Goal: Information Seeking & Learning: Learn about a topic

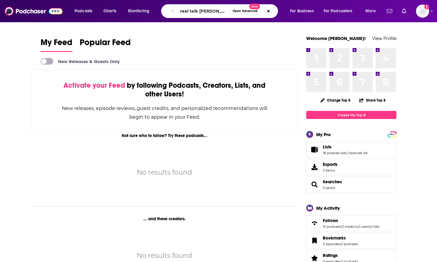
type input "real talk [PERSON_NAME]"
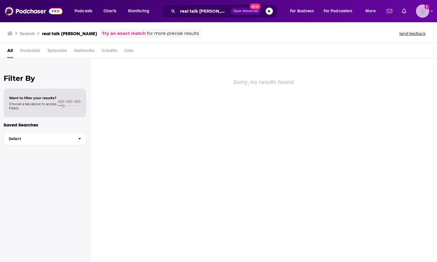
click at [419, 15] on img "Logged in as shcarlos" at bounding box center [422, 11] width 13 height 13
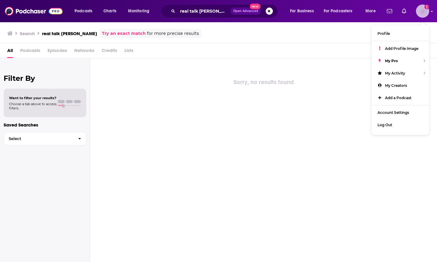
click at [419, 15] on img "Logged in as shcarlos" at bounding box center [422, 11] width 13 height 13
click at [204, 11] on input "real talk [PERSON_NAME]" at bounding box center [204, 11] width 53 height 10
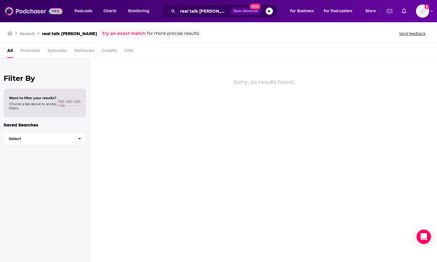
click at [32, 8] on img at bounding box center [34, 10] width 58 height 11
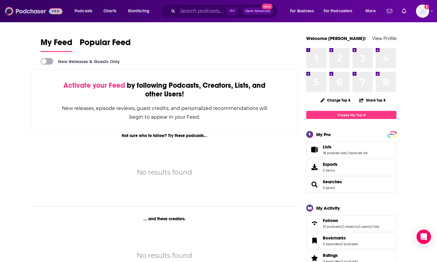
click at [32, 8] on img at bounding box center [34, 10] width 58 height 11
click at [422, 13] on img "Logged in as shcarlos" at bounding box center [422, 11] width 13 height 13
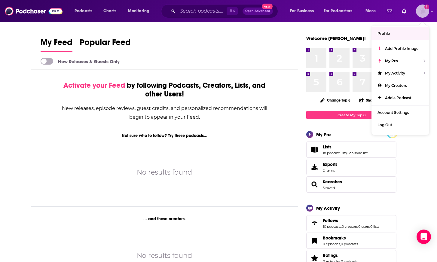
click at [393, 33] on link "Profile" at bounding box center [401, 33] width 58 height 12
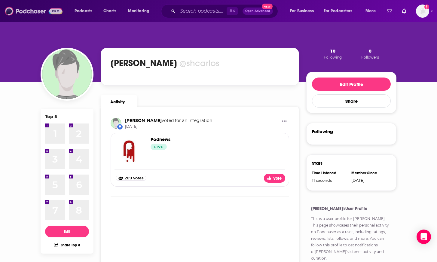
click at [43, 8] on img at bounding box center [34, 10] width 58 height 11
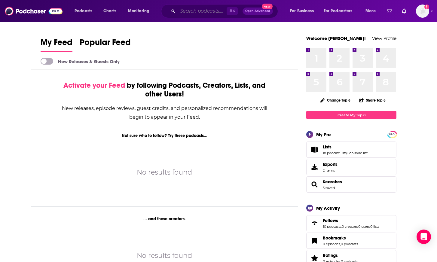
click at [190, 10] on input "Search podcasts, credits, & more..." at bounding box center [202, 11] width 49 height 10
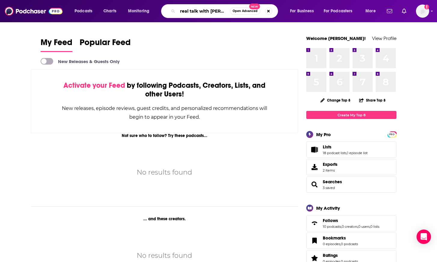
type input "real talk with [PERSON_NAME]"
